Goal: Navigation & Orientation: Find specific page/section

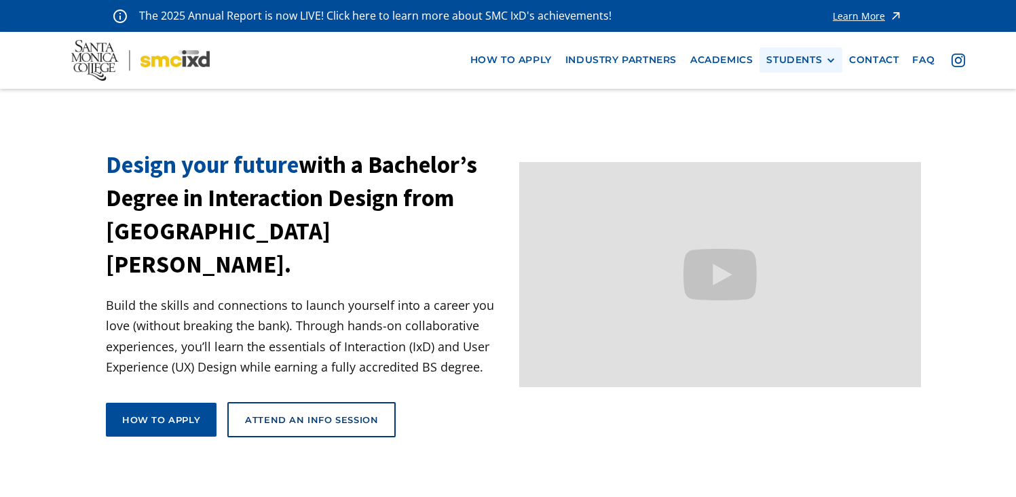
click at [807, 60] on div "STUDENTS" at bounding box center [794, 60] width 56 height 12
click at [781, 118] on link "Current Students" at bounding box center [827, 110] width 122 height 25
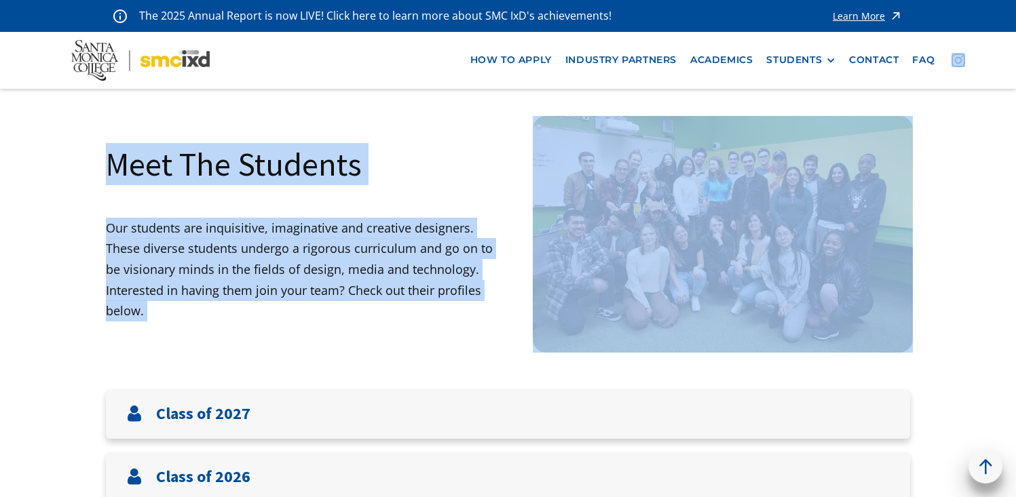
drag, startPoint x: 1015, startPoint y: 62, endPoint x: 1008, endPoint y: 163, distance: 101.3
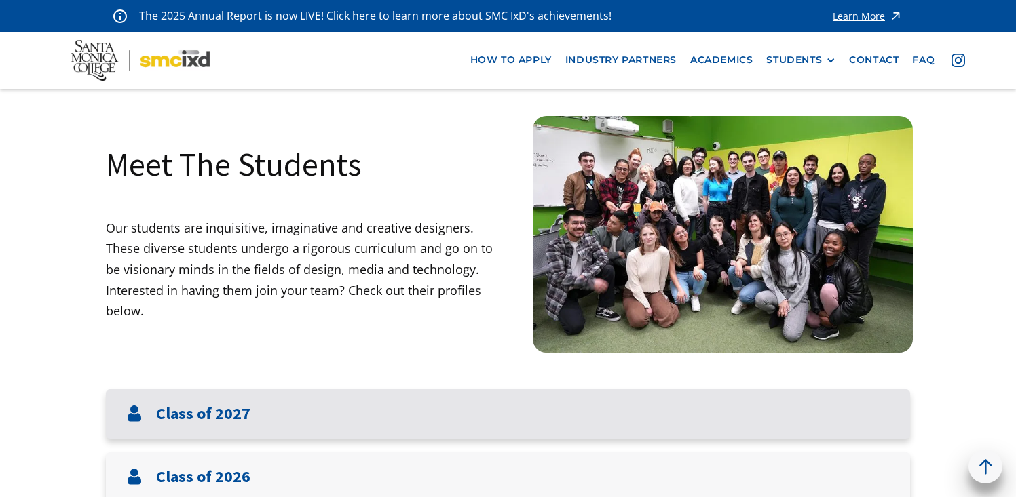
click at [661, 418] on div "Class of 2027" at bounding box center [508, 414] width 804 height 50
